Goal: Check status: Check status

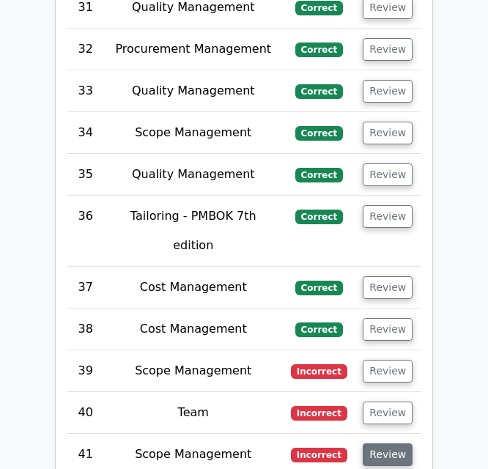
click at [393, 443] on button "Review" at bounding box center [388, 454] width 50 height 23
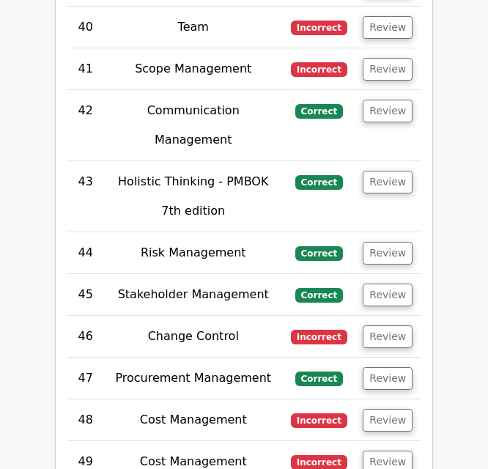
scroll to position [5831, 0]
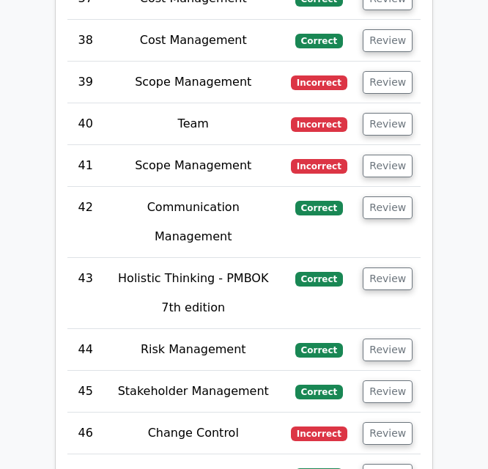
scroll to position [5714, 0]
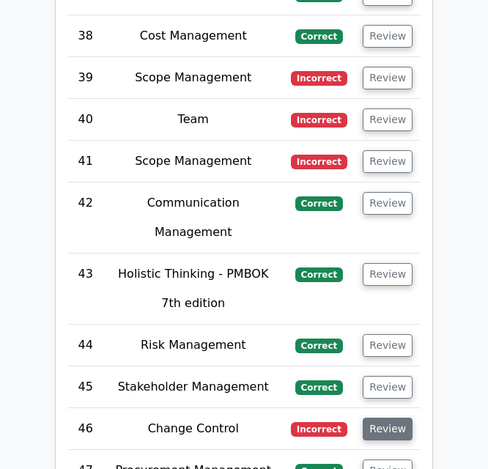
click at [394, 417] on button "Review" at bounding box center [388, 428] width 50 height 23
